Goal: Obtain resource: Download file/media

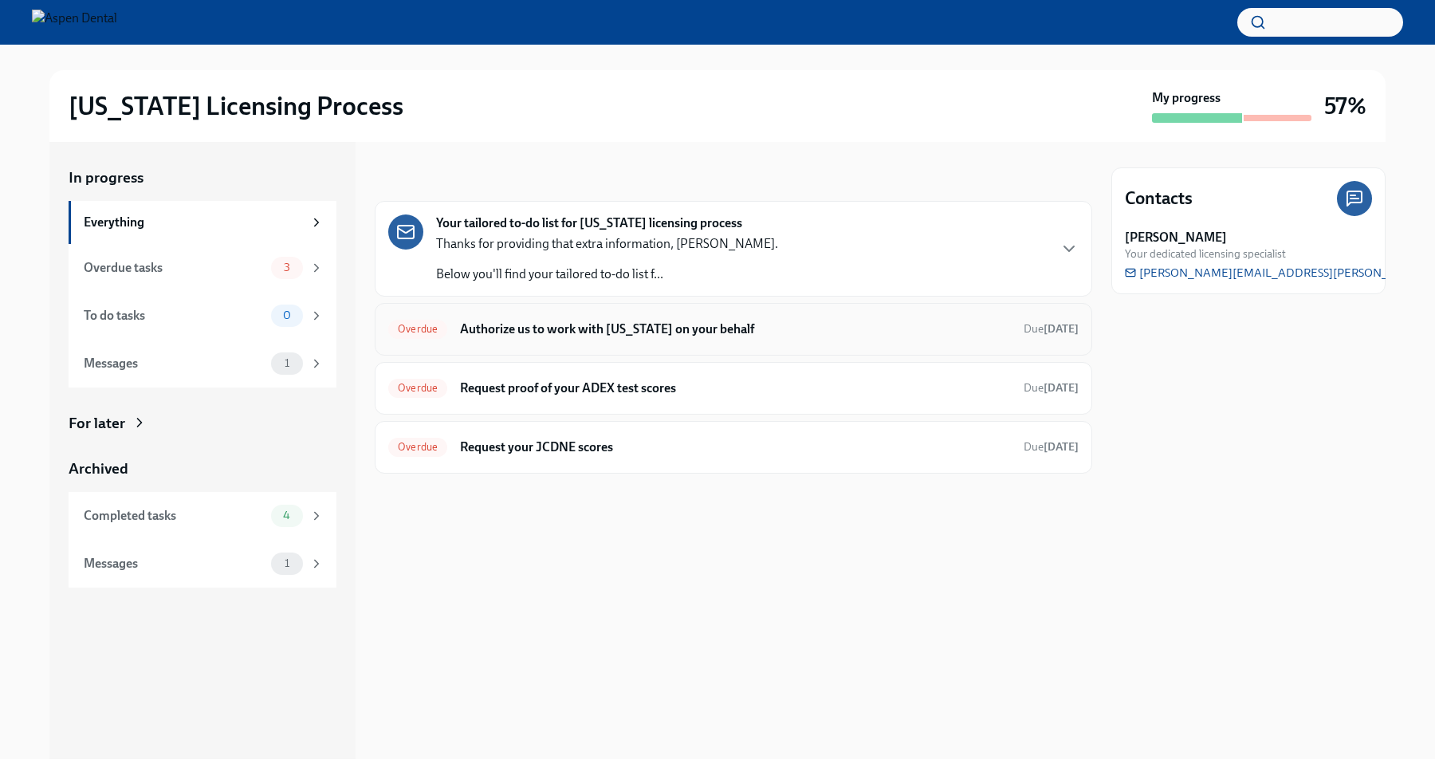
click at [673, 335] on h6 "Authorize us to work with [US_STATE] on your behalf" at bounding box center [735, 329] width 551 height 18
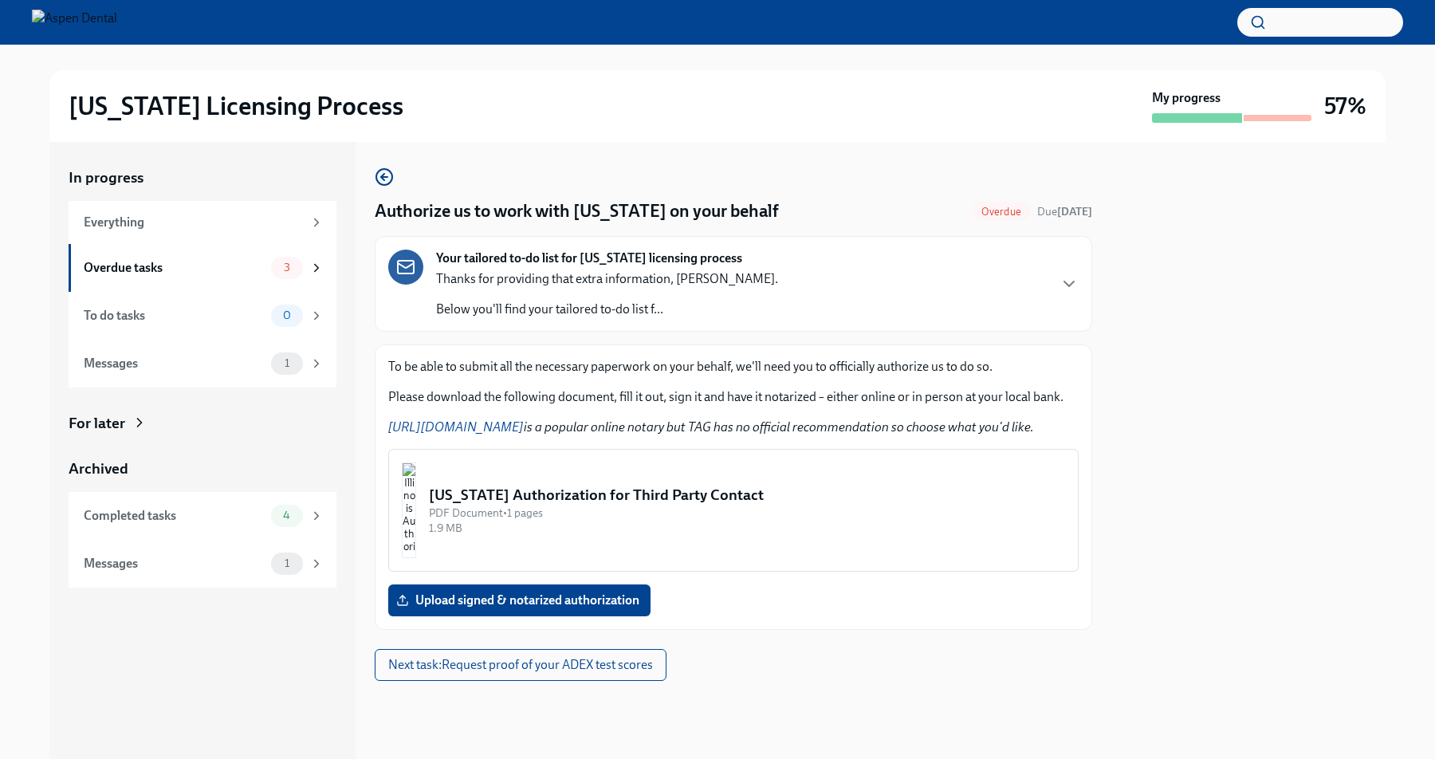
click at [784, 509] on div "PDF Document • 1 pages" at bounding box center [747, 512] width 636 height 15
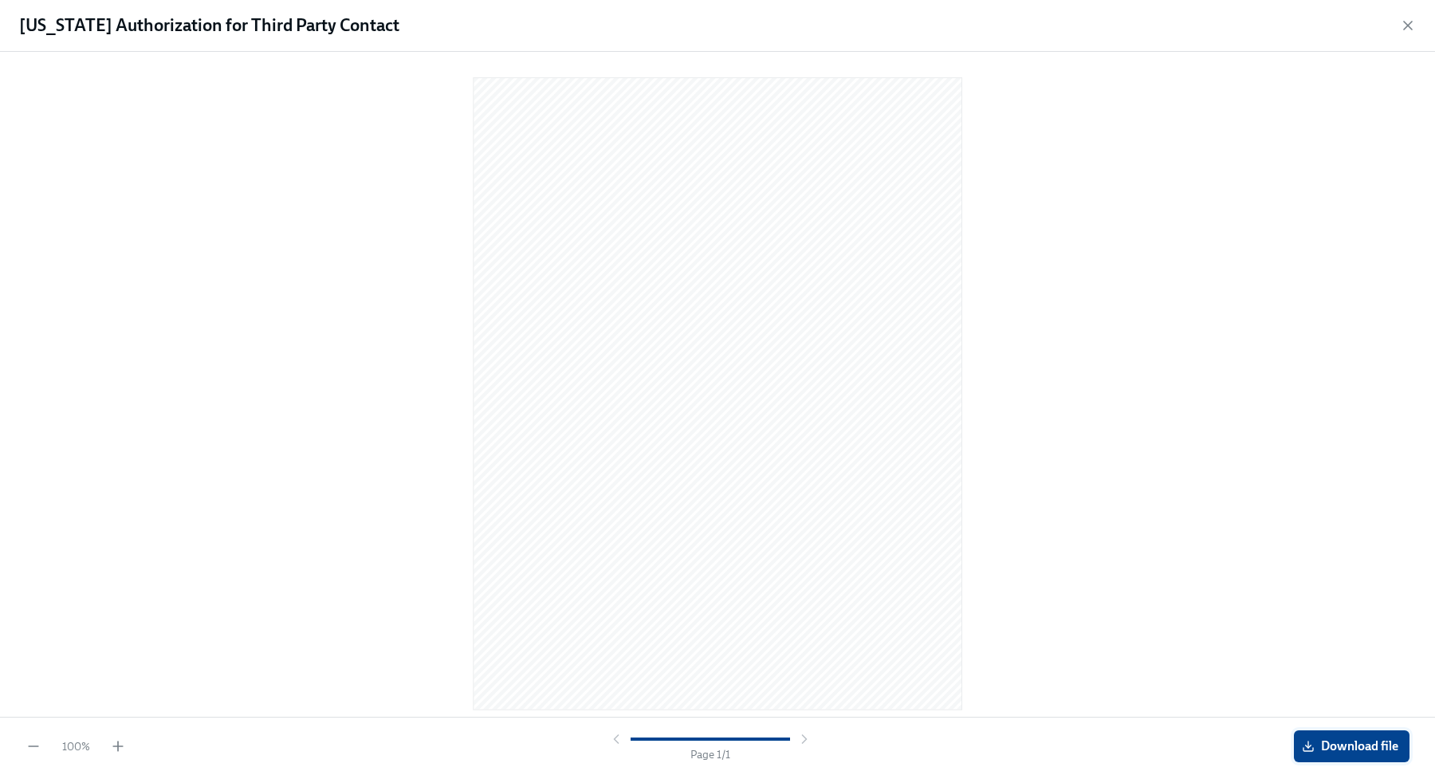
click at [1345, 745] on span "Download file" at bounding box center [1351, 746] width 93 height 16
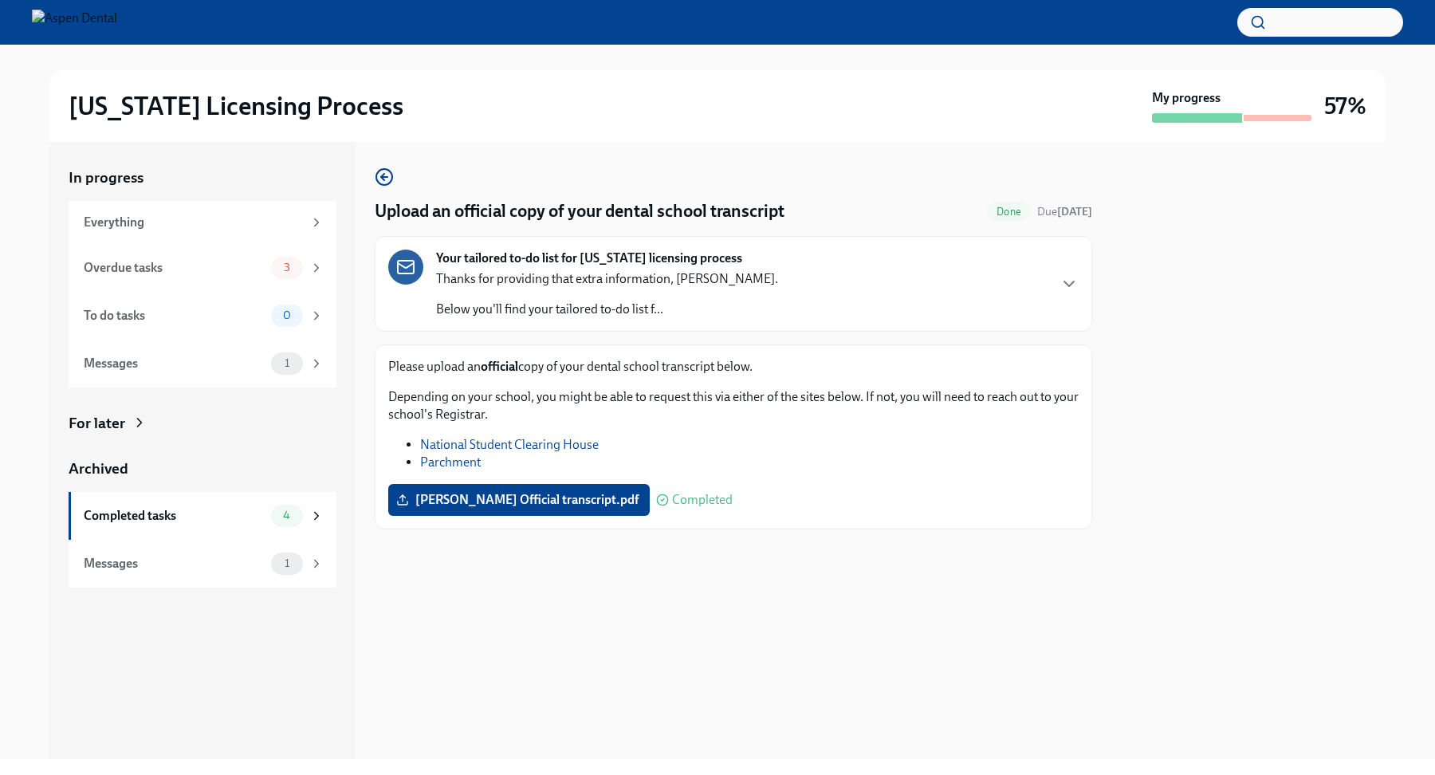
click at [717, 297] on div "Thanks for providing that extra information, [PERSON_NAME]. Below you'll find y…" at bounding box center [607, 294] width 342 height 48
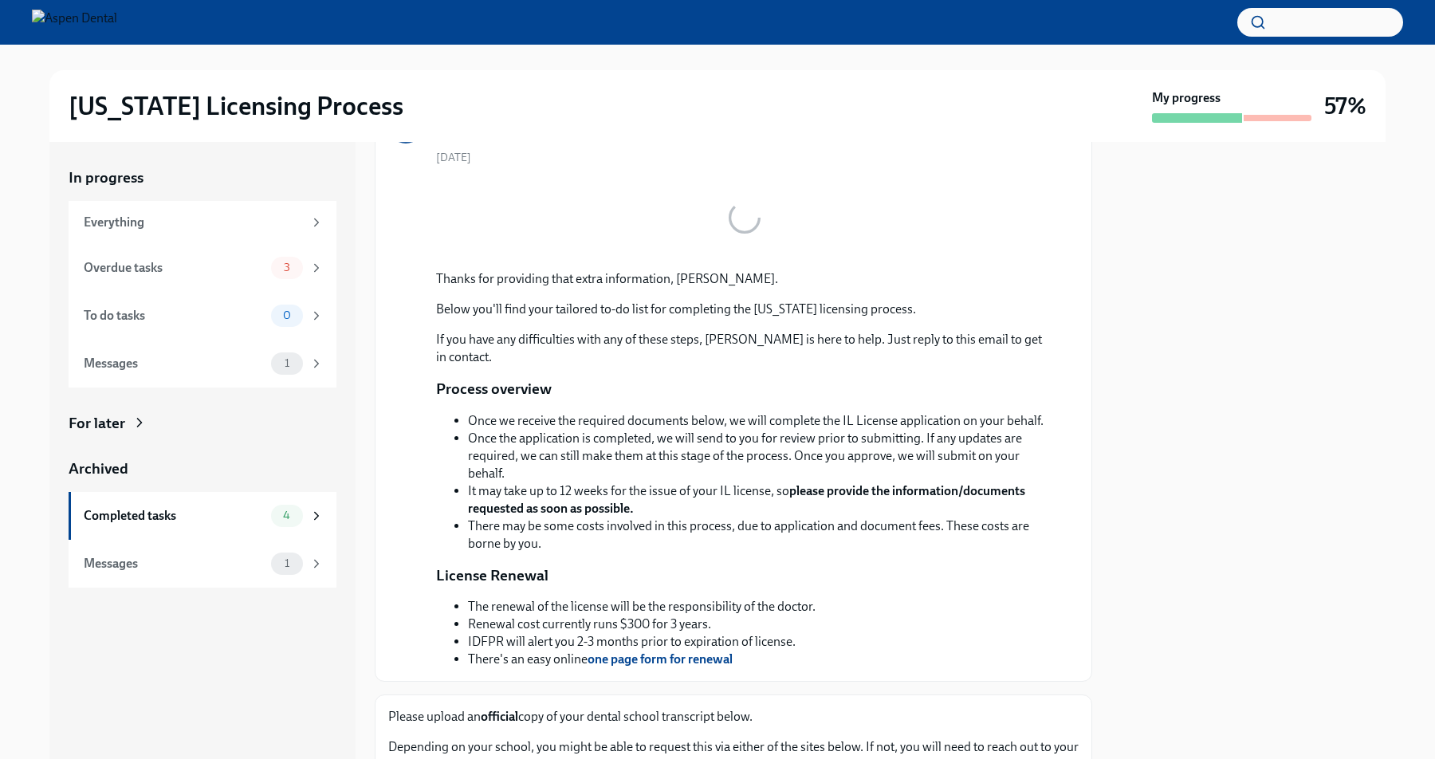
scroll to position [311, 0]
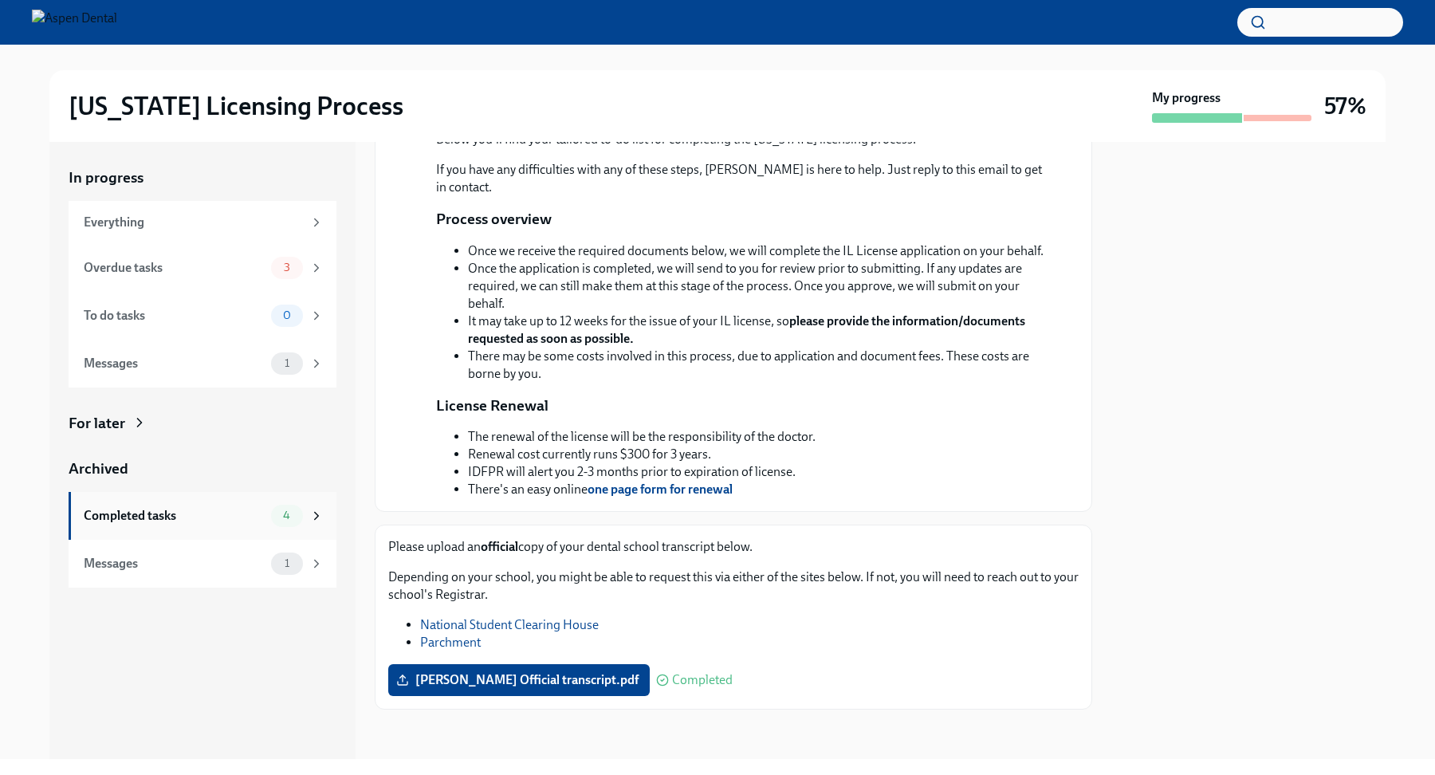
click at [136, 513] on div "Completed tasks" at bounding box center [174, 516] width 181 height 18
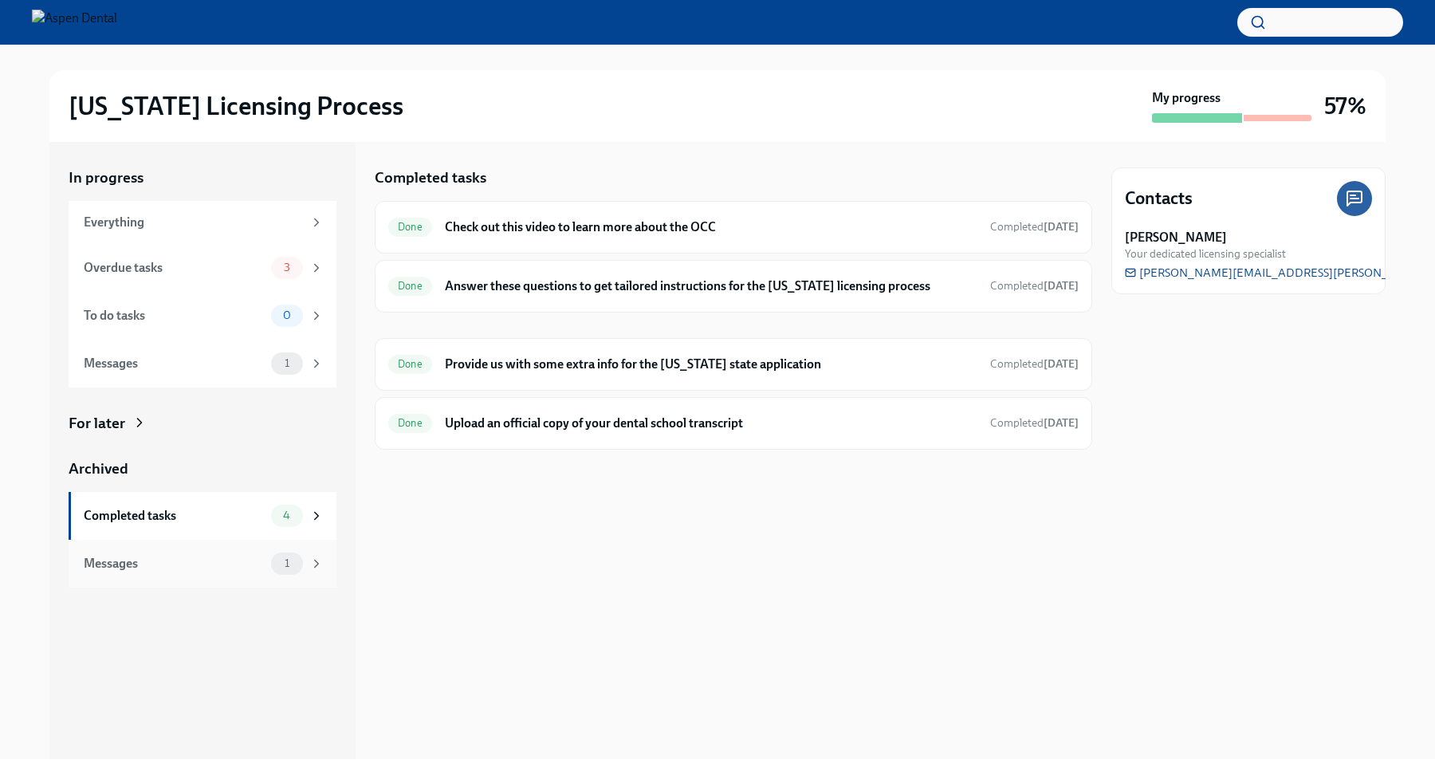
click at [183, 562] on div "Messages" at bounding box center [174, 564] width 181 height 18
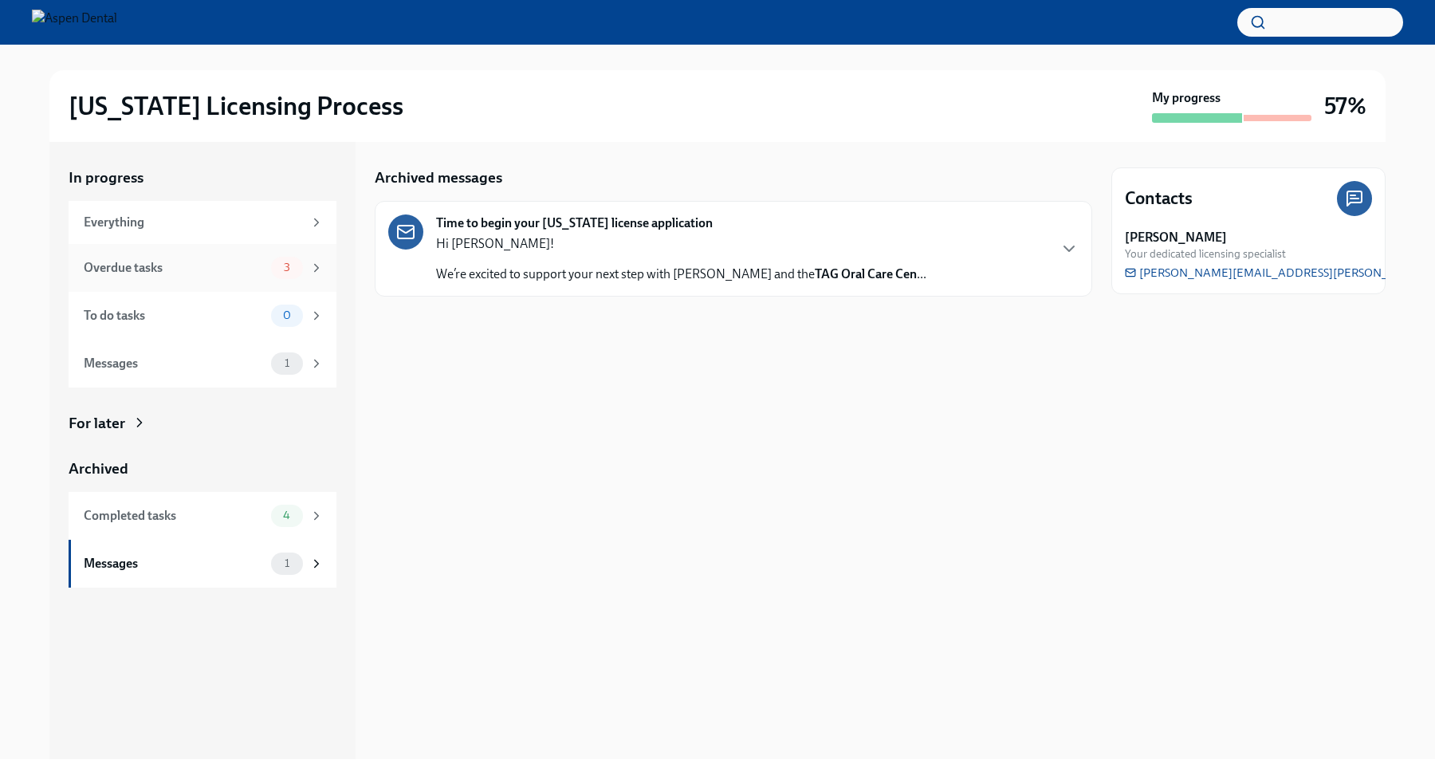
click at [202, 264] on div "Overdue tasks" at bounding box center [174, 268] width 181 height 18
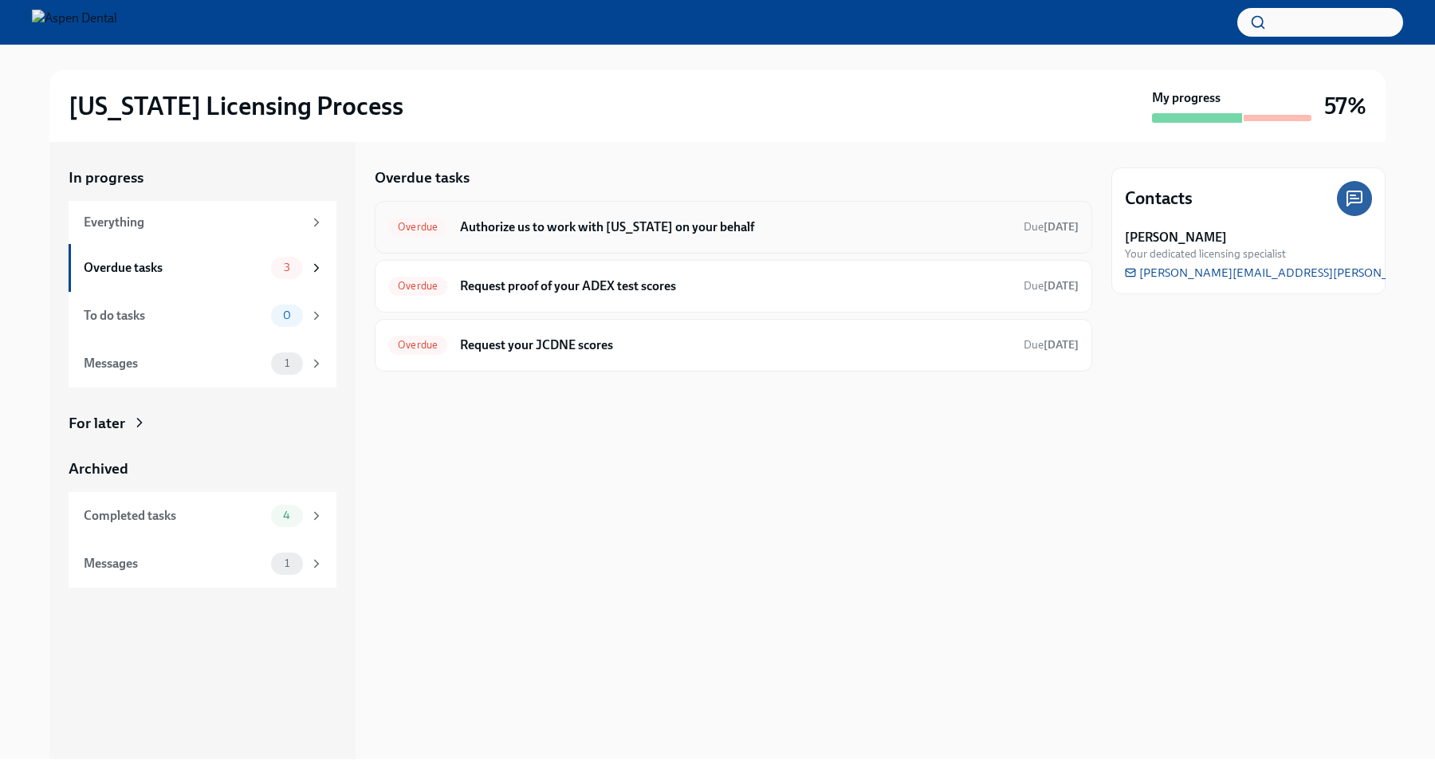
click at [747, 222] on h6 "Authorize us to work with [US_STATE] on your behalf" at bounding box center [735, 227] width 551 height 18
